Goal: Task Accomplishment & Management: Manage account settings

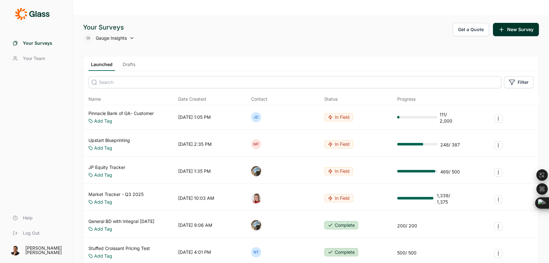
click at [113, 76] on input at bounding box center [294, 82] width 413 height 12
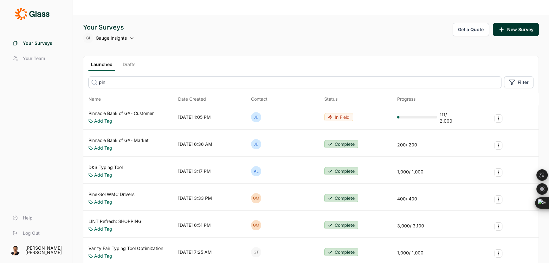
type input "pin"
click at [135, 137] on link "Pinnacle Bank of GA- Market" at bounding box center [118, 140] width 60 height 6
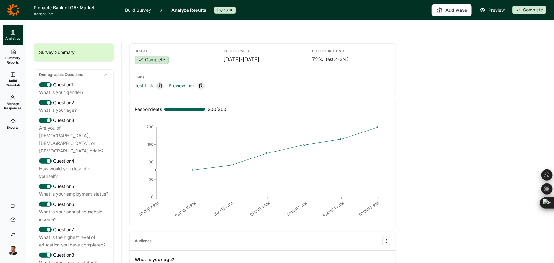
click at [11, 105] on span "Manage Responses" at bounding box center [12, 105] width 17 height 9
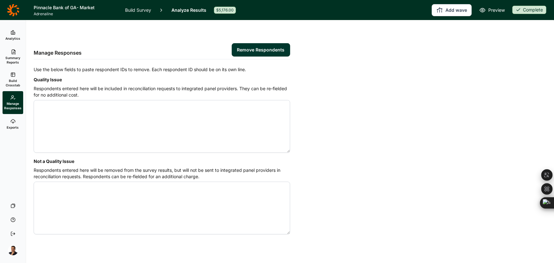
click at [9, 82] on span "Build Crosstab" at bounding box center [13, 82] width 16 height 9
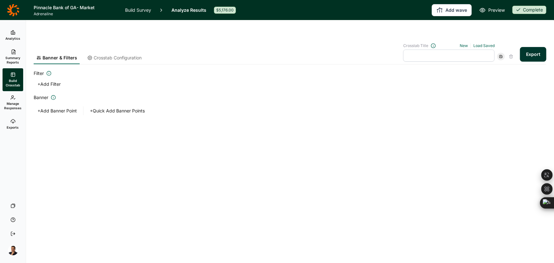
drag, startPoint x: 9, startPoint y: 82, endPoint x: 11, endPoint y: 59, distance: 22.6
click at [11, 59] on span "Summary Reports" at bounding box center [13, 60] width 16 height 9
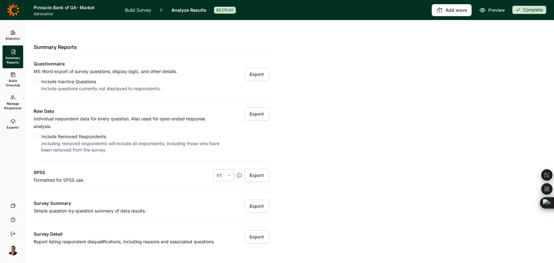
click at [259, 107] on button "Export" at bounding box center [256, 113] width 25 height 13
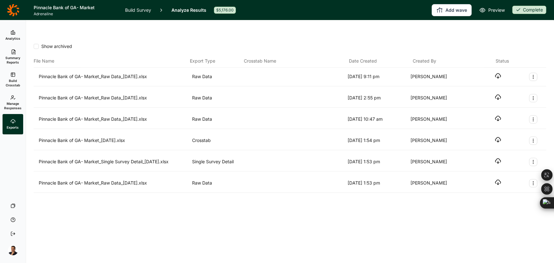
click at [496, 73] on icon "button" at bounding box center [498, 76] width 6 height 6
click at [14, 34] on icon at bounding box center [12, 32] width 5 height 5
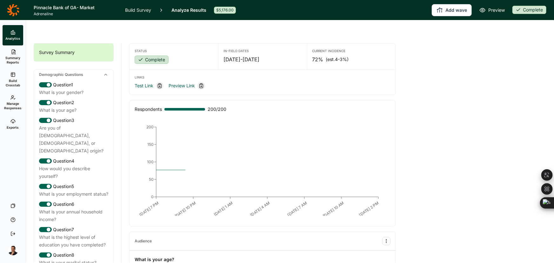
click at [14, 79] on span "Build Crosstab" at bounding box center [13, 82] width 16 height 9
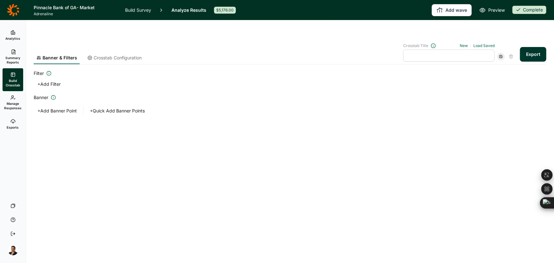
click at [15, 59] on span "Summary Reports" at bounding box center [13, 60] width 16 height 9
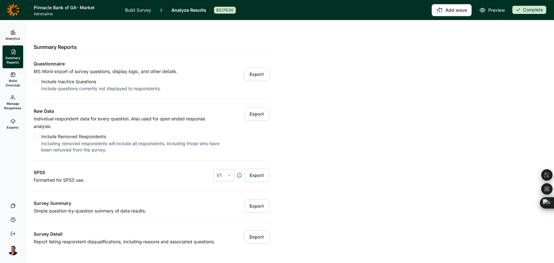
click at [258, 199] on button "Export" at bounding box center [256, 205] width 25 height 13
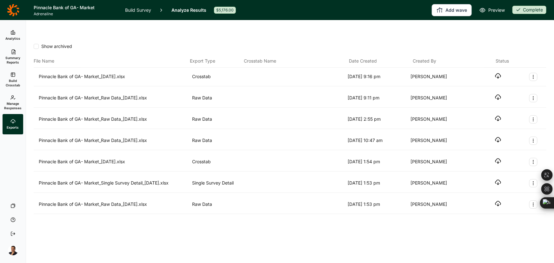
click at [221, 226] on div "Show archived File Name Export Type Crosstab Name Date Created Created By Statu…" at bounding box center [290, 140] width 512 height 209
click at [501, 68] on div "Pinnacle Bank of GA- Market_[DATE].xlsx Crosstab [DATE] 9:16 pm [PERSON_NAME]" at bounding box center [290, 77] width 512 height 19
click at [13, 104] on span "Manage Responses" at bounding box center [12, 105] width 17 height 9
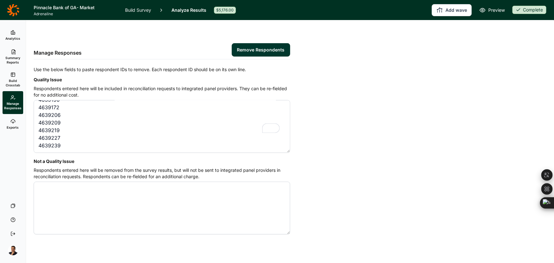
scroll to position [171, 0]
type textarea "4622539 4623035 4623092 4623099 4629213 4629284 4629427 4638329 4638458 4638491…"
click at [246, 43] on button "Remove Respondents" at bounding box center [261, 49] width 58 height 13
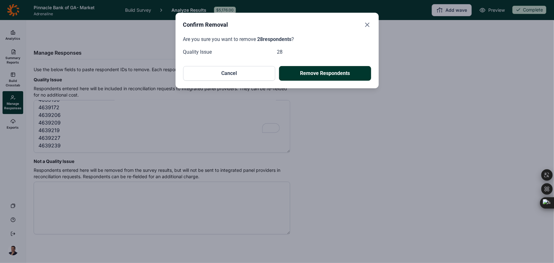
click at [346, 70] on button "Remove Respondents" at bounding box center [325, 73] width 92 height 15
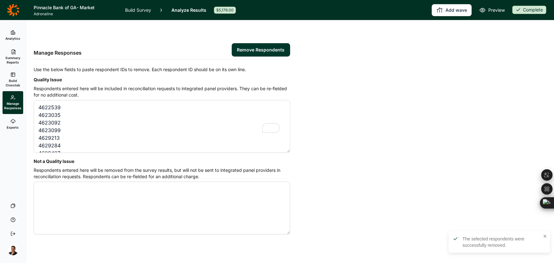
scroll to position [0, 0]
click at [17, 32] on link "Analytics" at bounding box center [13, 35] width 21 height 20
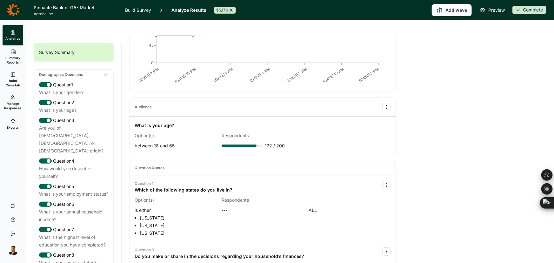
scroll to position [202, 0]
